Goal: Navigation & Orientation: Find specific page/section

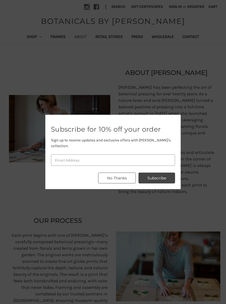
click at [117, 177] on button "No Thanks" at bounding box center [117, 177] width 38 height 11
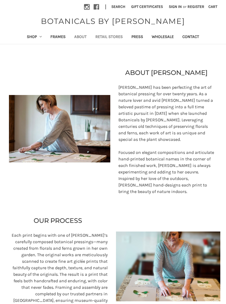
click at [105, 37] on link "Retail Stores" at bounding box center [109, 37] width 36 height 13
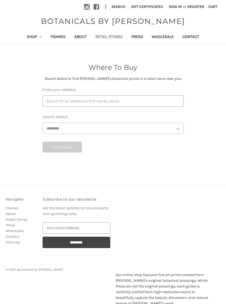
select select "***"
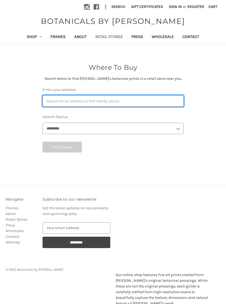
click at [82, 101] on input "Enter your address" at bounding box center [113, 100] width 141 height 11
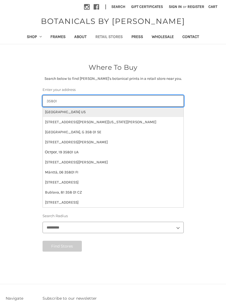
type input "35801"
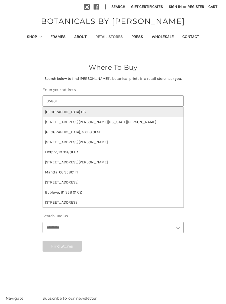
click at [82, 110] on li "[GEOGRAPHIC_DATA] US" at bounding box center [113, 112] width 141 height 10
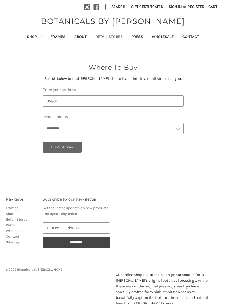
click at [58, 148] on button "Find Stores" at bounding box center [63, 147] width 40 height 11
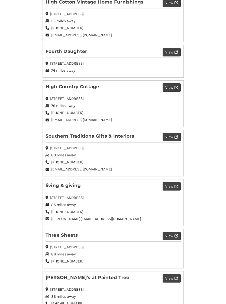
scroll to position [161, 0]
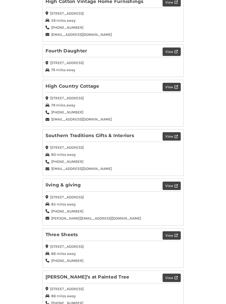
click at [175, 86] on icon at bounding box center [176, 86] width 3 height 3
click at [172, 89] on button "View" at bounding box center [172, 87] width 18 height 8
click at [169, 86] on button "View" at bounding box center [172, 87] width 18 height 8
click at [167, 90] on button "View" at bounding box center [172, 87] width 18 height 8
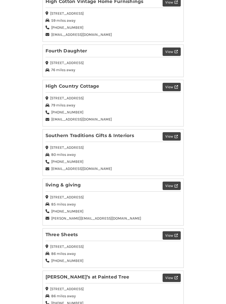
click at [178, 86] on button "View" at bounding box center [172, 87] width 18 height 8
click at [178, 86] on icon at bounding box center [176, 86] width 3 height 3
click at [179, 83] on button "View" at bounding box center [172, 87] width 18 height 8
click at [178, 91] on li "High Country Cottage View [STREET_ADDRESS] 79 miles away [PHONE_NUMBER] [EMAIL_…" at bounding box center [113, 103] width 141 height 47
click at [148, 110] on div "[PHONE_NUMBER]" at bounding box center [113, 113] width 135 height 6
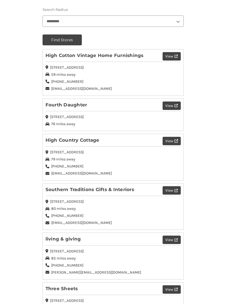
scroll to position [107, 0]
click at [175, 58] on button "View" at bounding box center [172, 56] width 18 height 8
click at [174, 59] on button "View" at bounding box center [172, 56] width 18 height 8
click at [172, 59] on button "View" at bounding box center [172, 56] width 18 height 8
click at [174, 59] on button "View" at bounding box center [172, 56] width 18 height 8
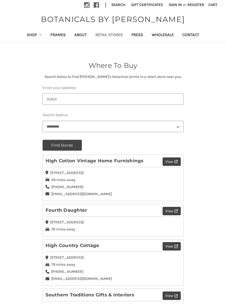
scroll to position [0, 0]
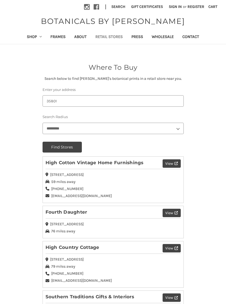
click at [171, 214] on button "View" at bounding box center [172, 212] width 18 height 8
click at [173, 213] on button "View" at bounding box center [172, 212] width 18 height 8
click at [175, 214] on button "View" at bounding box center [172, 212] width 18 height 8
click at [167, 225] on div "[STREET_ADDRESS]" at bounding box center [113, 224] width 135 height 6
